Goal: Task Accomplishment & Management: Use online tool/utility

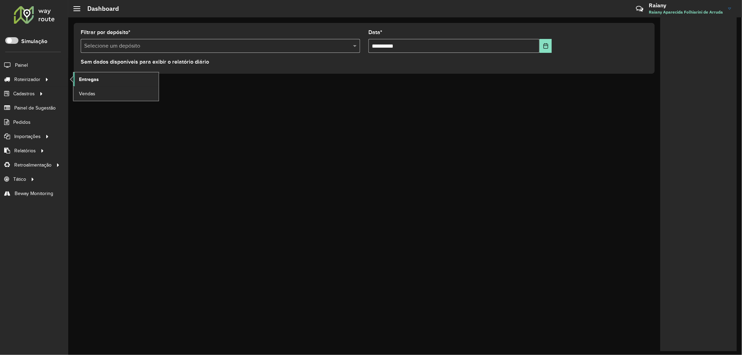
click at [89, 77] on span "Entregas" at bounding box center [89, 79] width 20 height 7
